Goal: Information Seeking & Learning: Learn about a topic

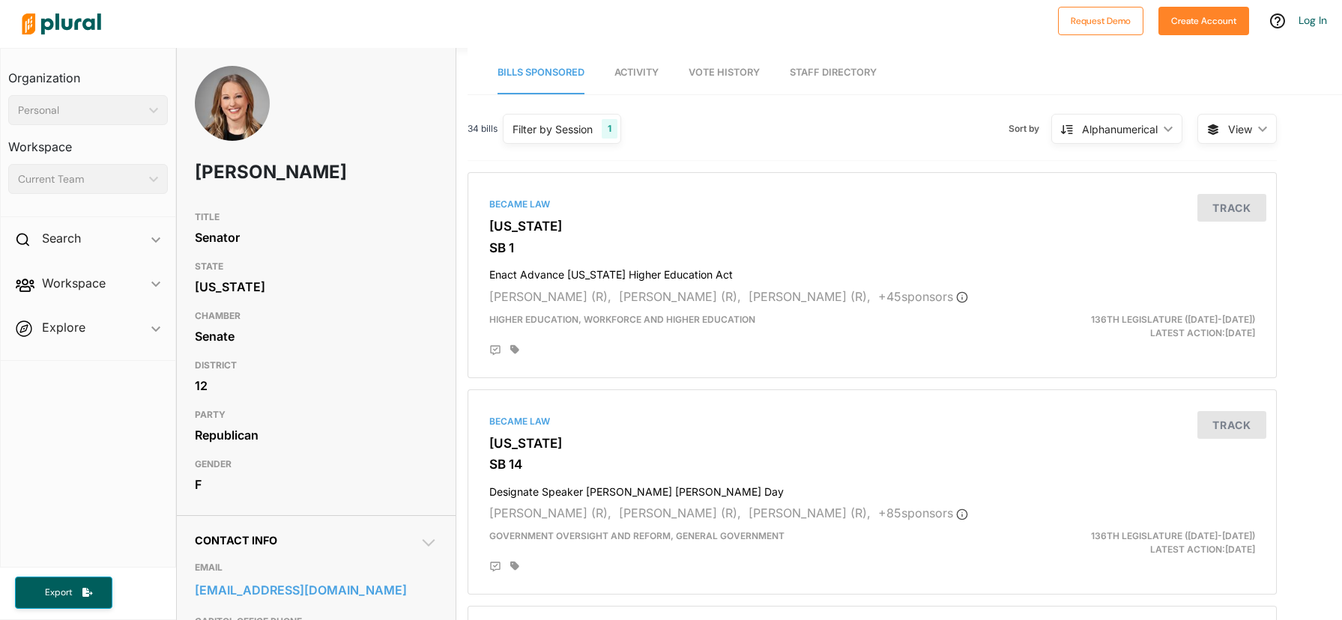
drag, startPoint x: 313, startPoint y: 197, endPoint x: 198, endPoint y: 178, distance: 116.9
click at [198, 178] on h1 "Susan Manchester" at bounding box center [267, 172] width 145 height 45
copy h1 "Susan Manchester"
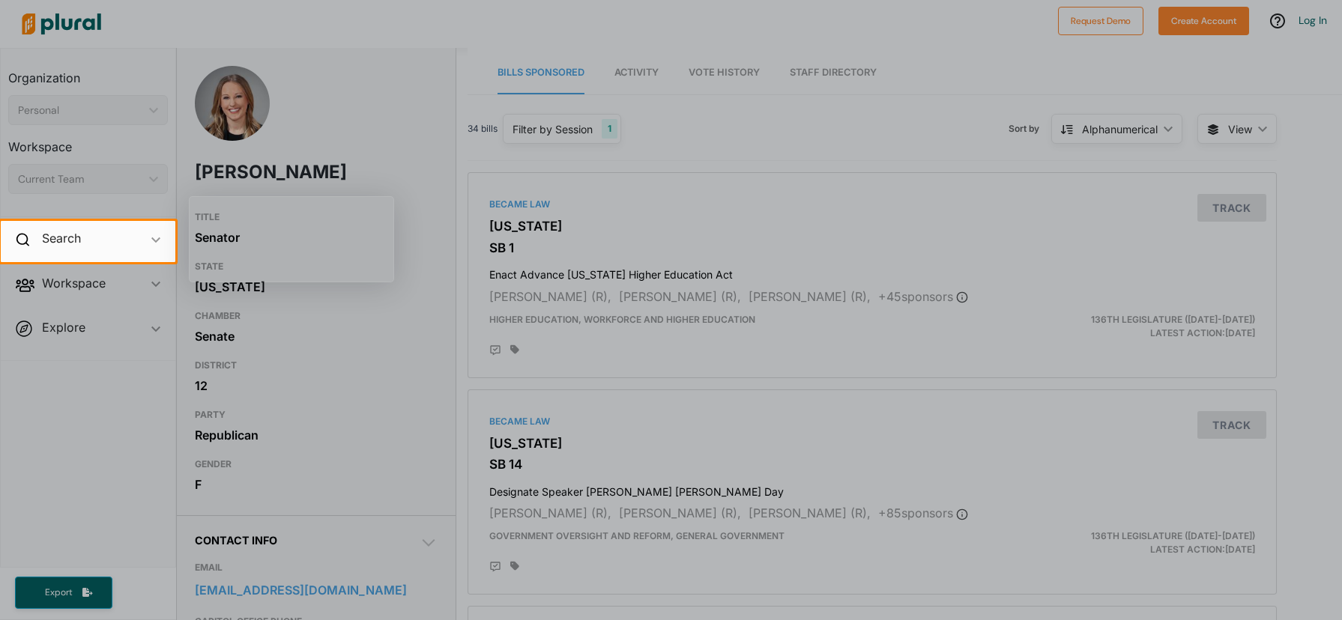
click at [335, 101] on div at bounding box center [671, 110] width 1342 height 221
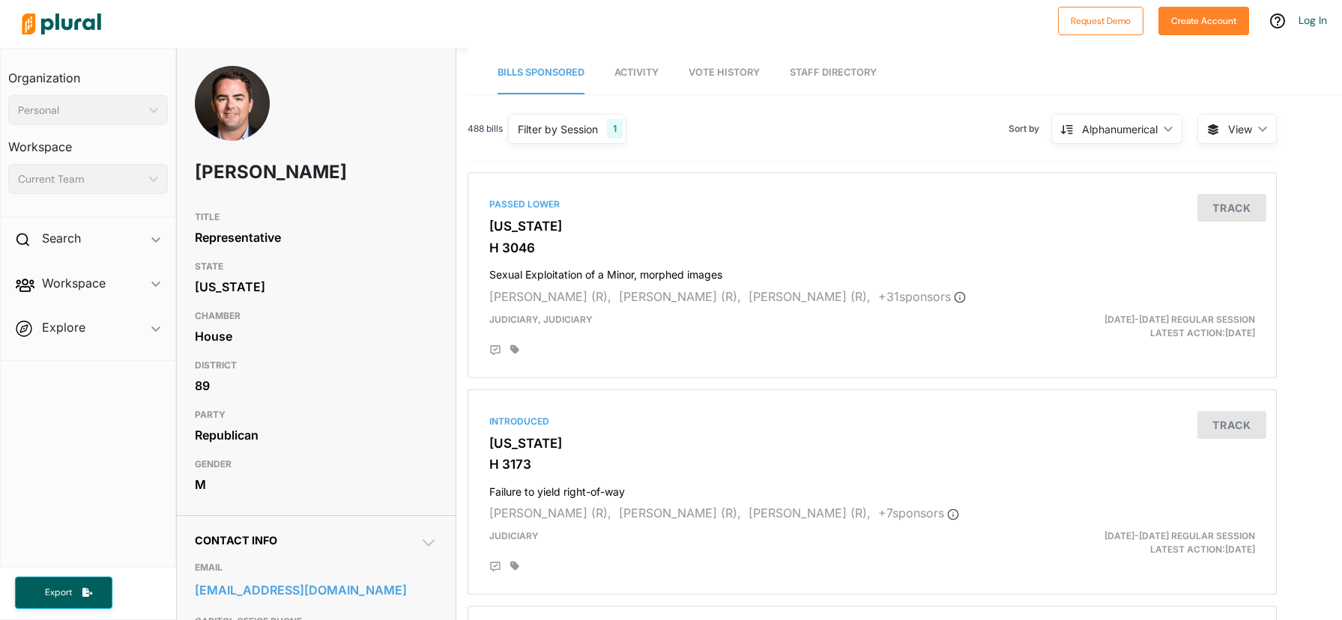
click at [646, 70] on span "Activity" at bounding box center [636, 72] width 44 height 11
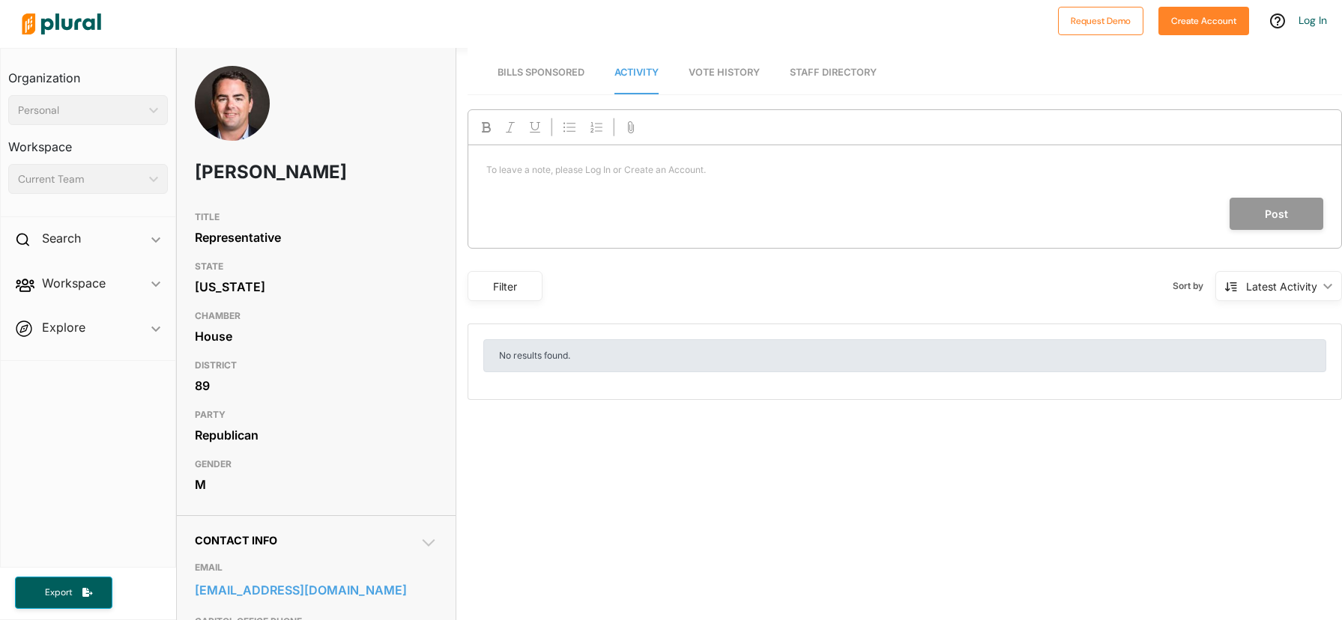
click at [573, 72] on span "Bills Sponsored" at bounding box center [541, 72] width 87 height 11
